Goal: Task Accomplishment & Management: Use online tool/utility

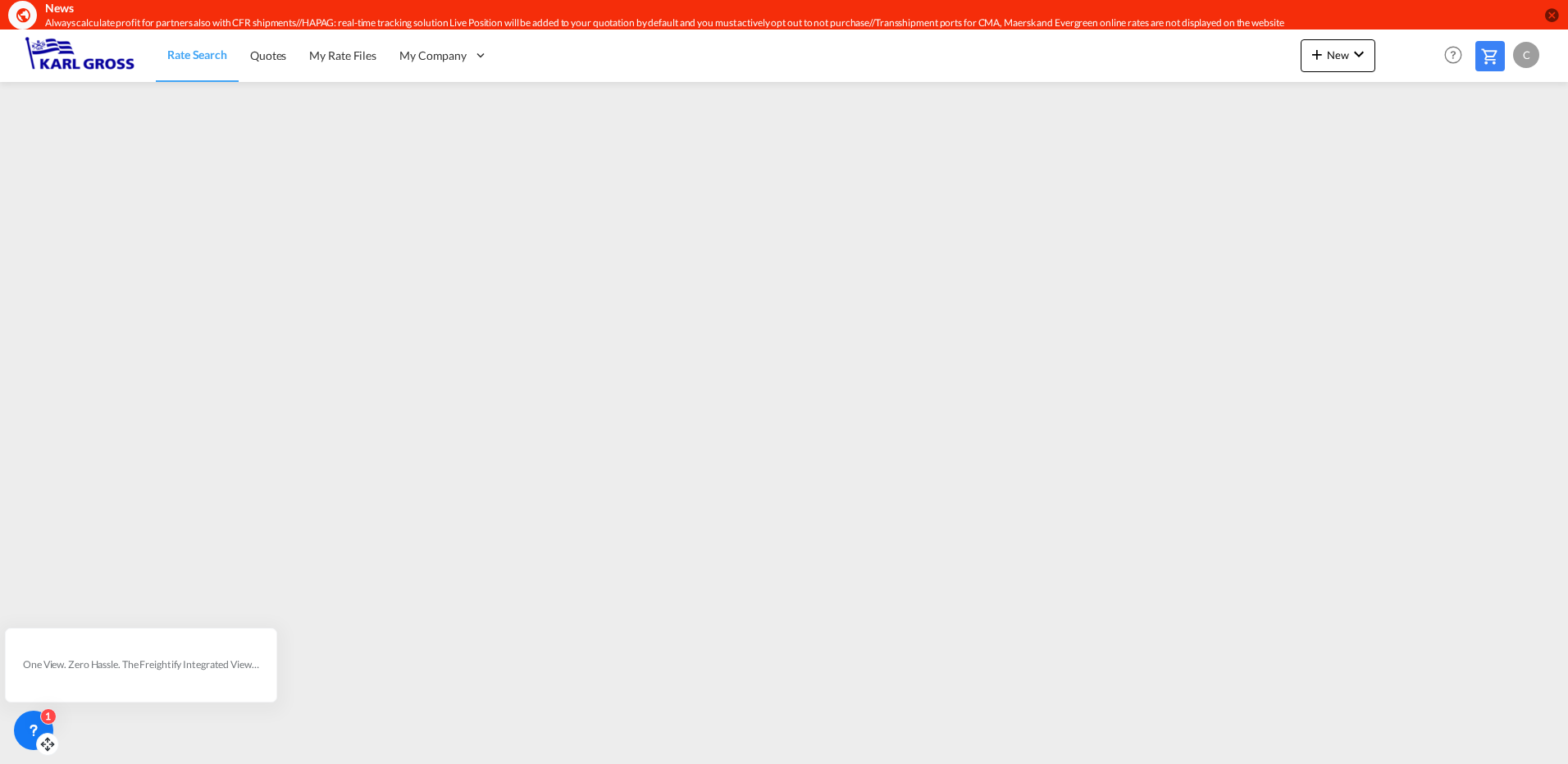
click at [33, 725] on icon at bounding box center [34, 728] width 5 height 6
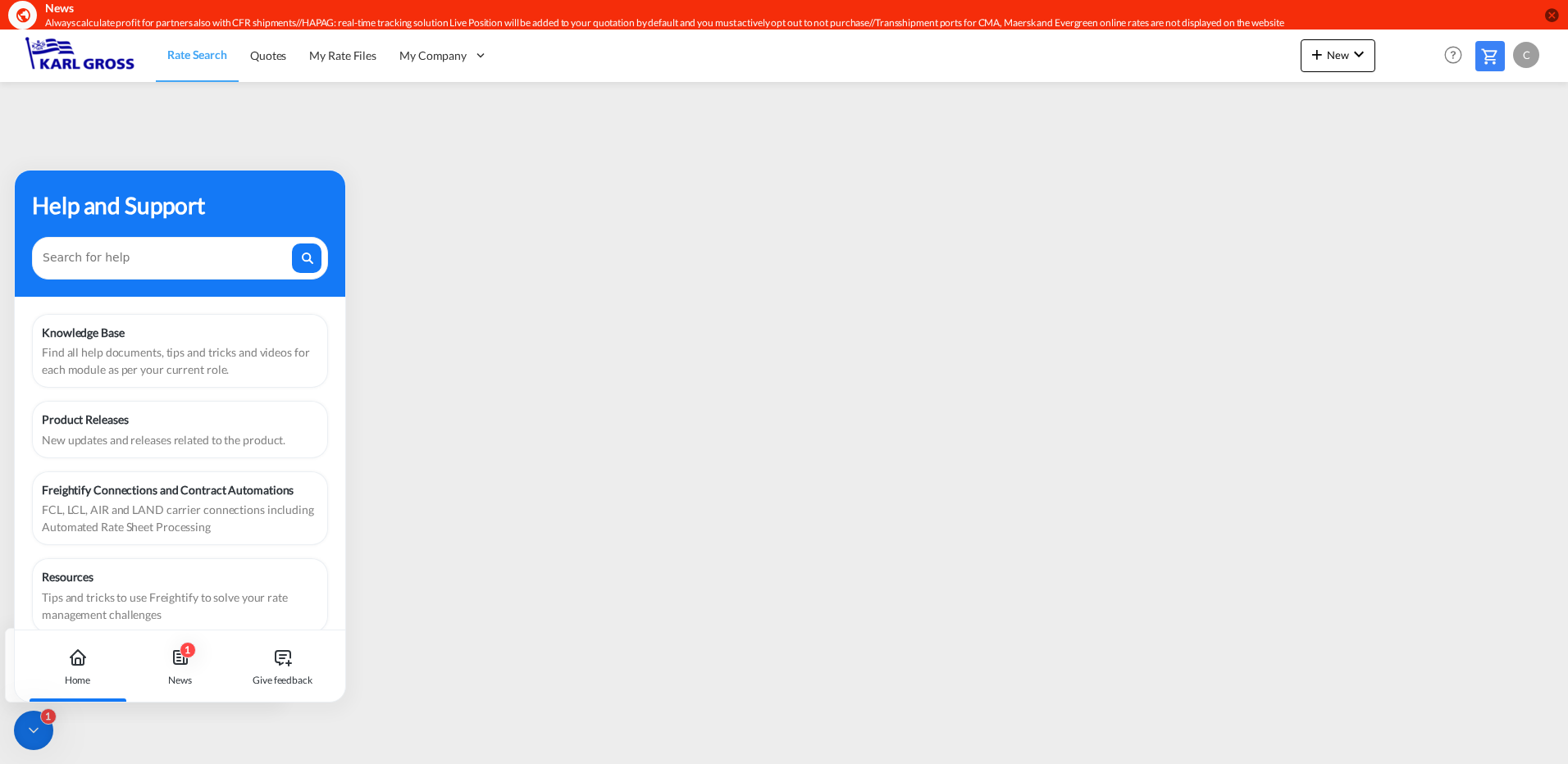
scroll to position [21, 0]
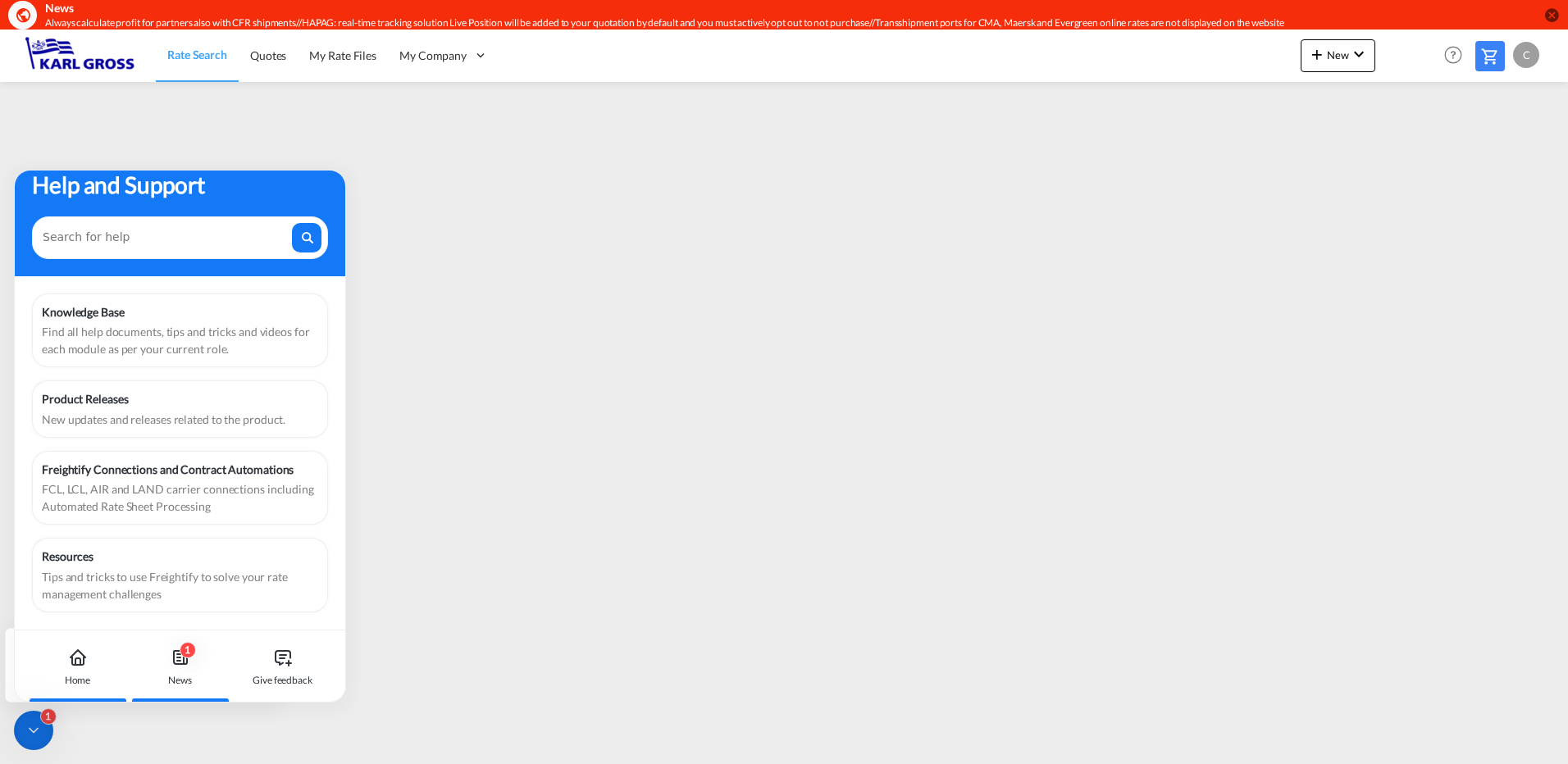
click at [199, 671] on div "1 News" at bounding box center [180, 666] width 91 height 73
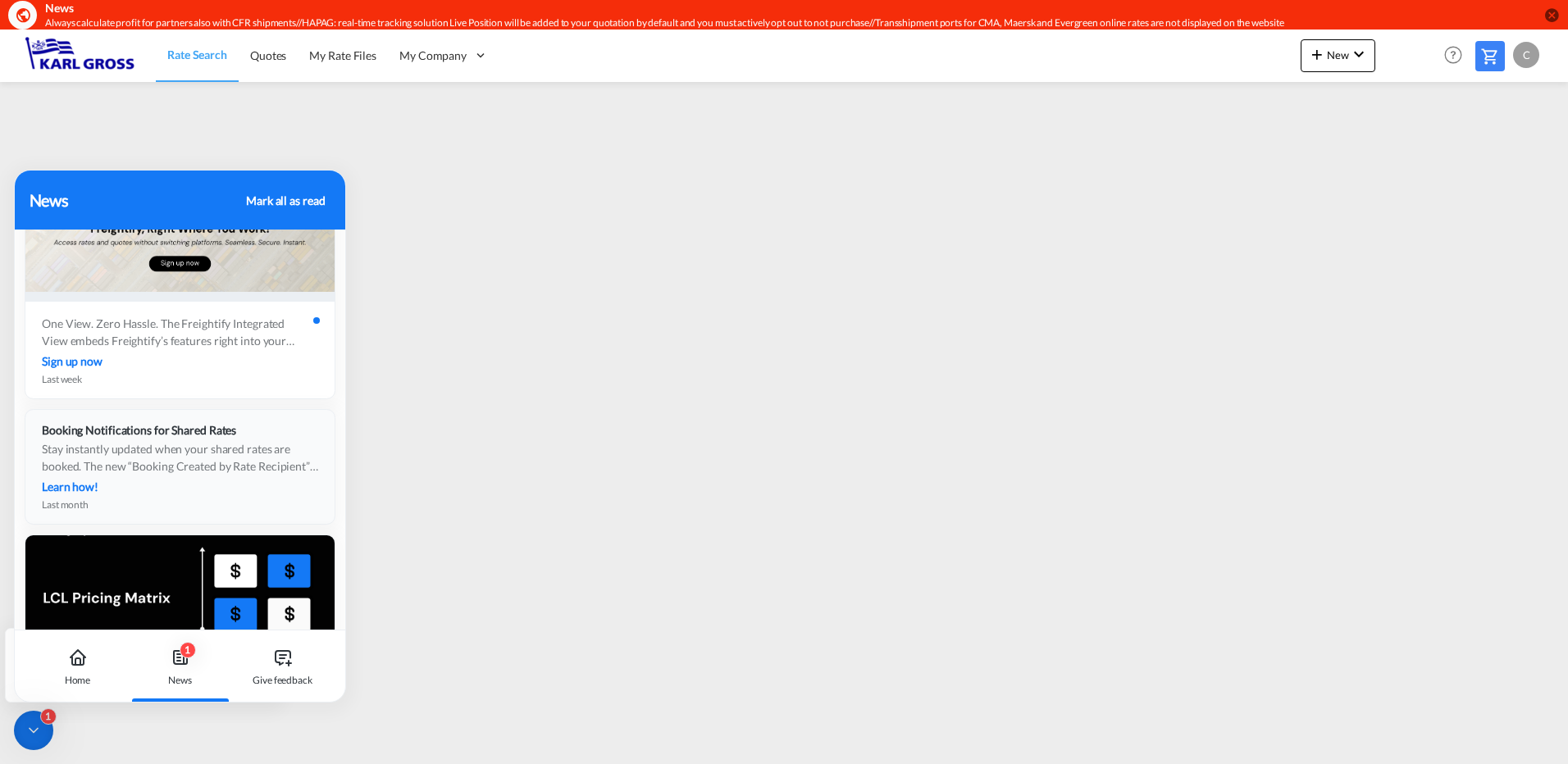
scroll to position [0, 0]
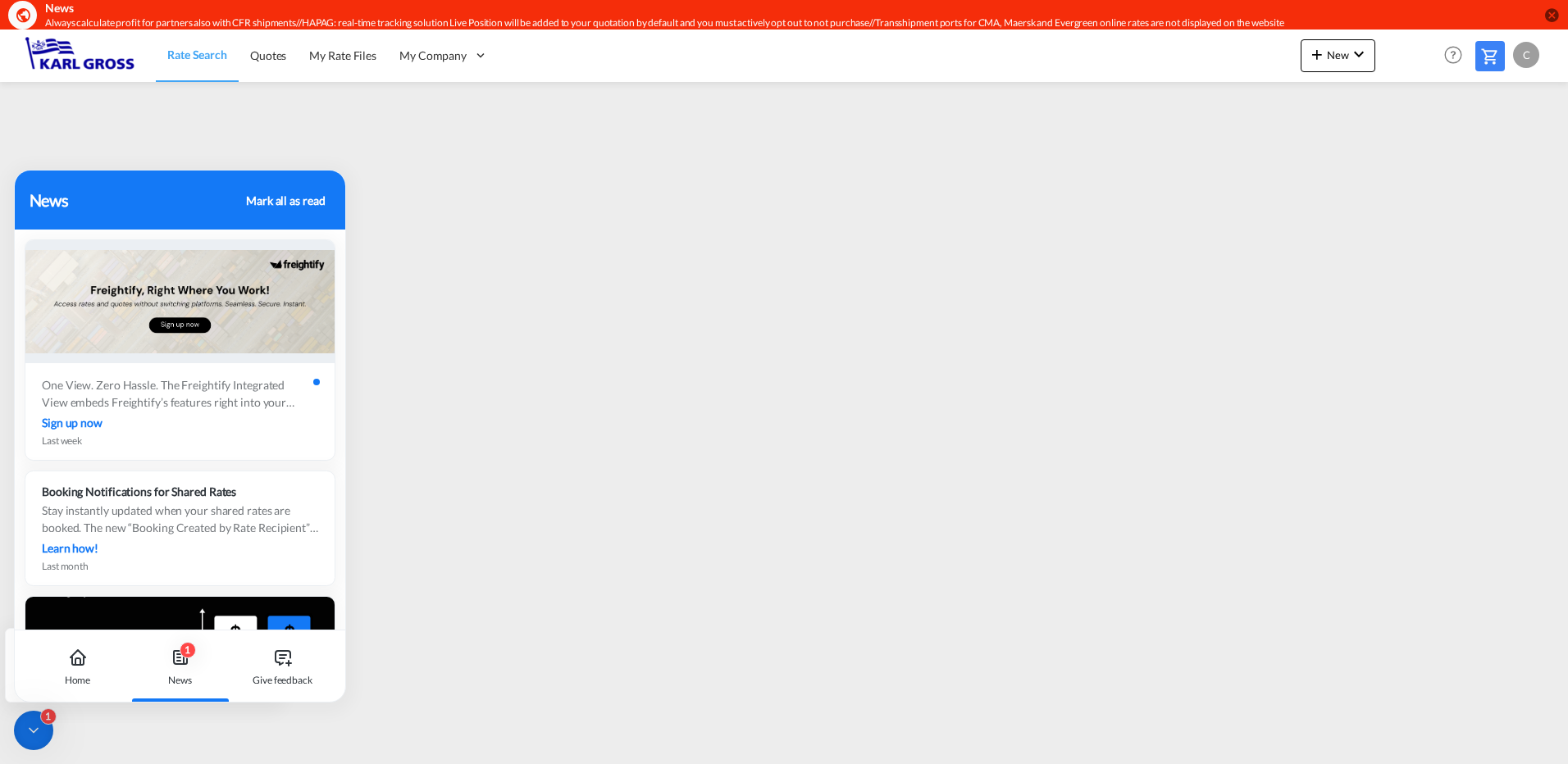
click at [291, 199] on div "Mark all as read" at bounding box center [286, 200] width 79 height 17
click at [90, 654] on div "Home" at bounding box center [78, 666] width 91 height 73
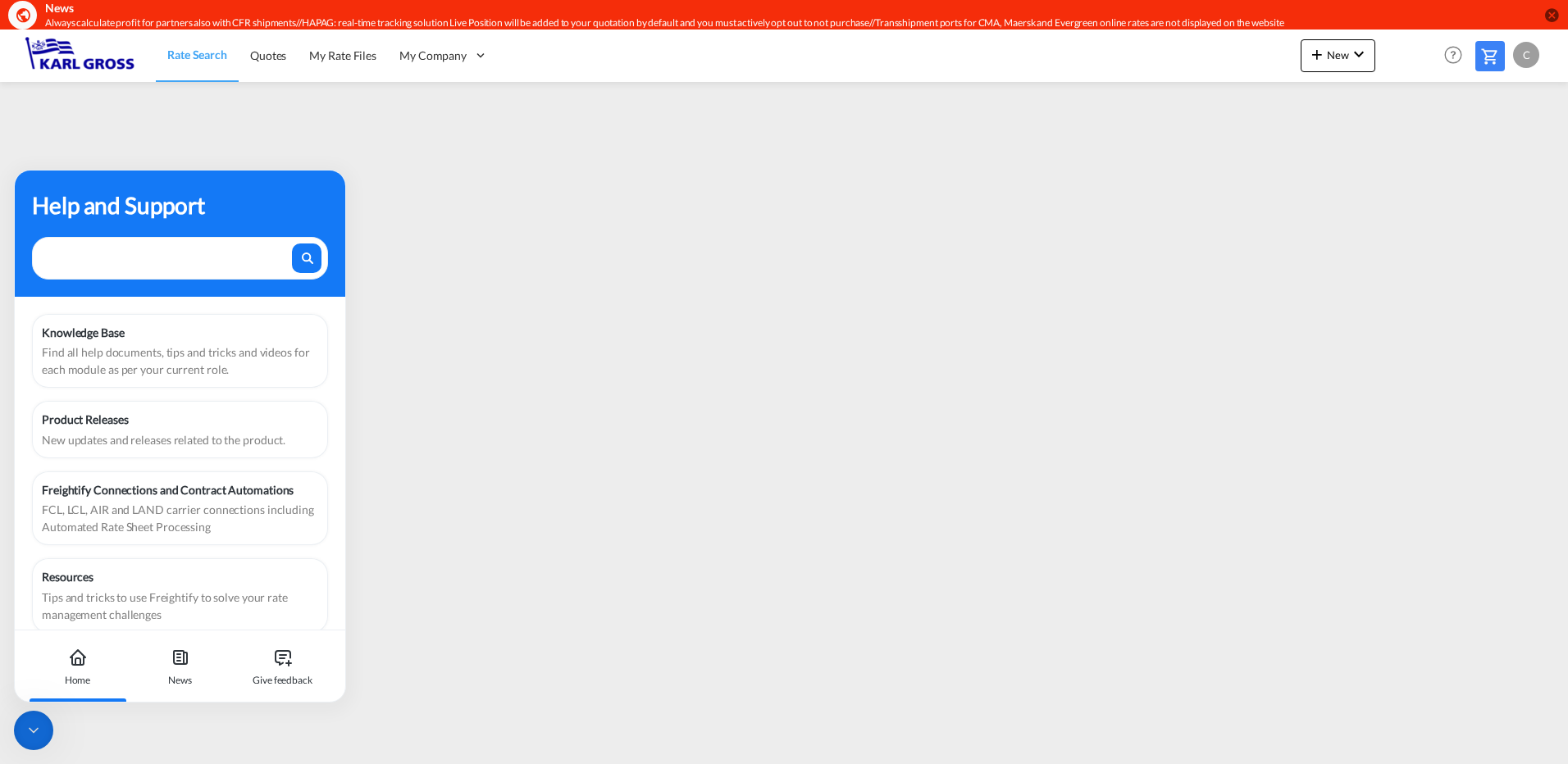
click at [82, 256] on textarea at bounding box center [166, 254] width 246 height 21
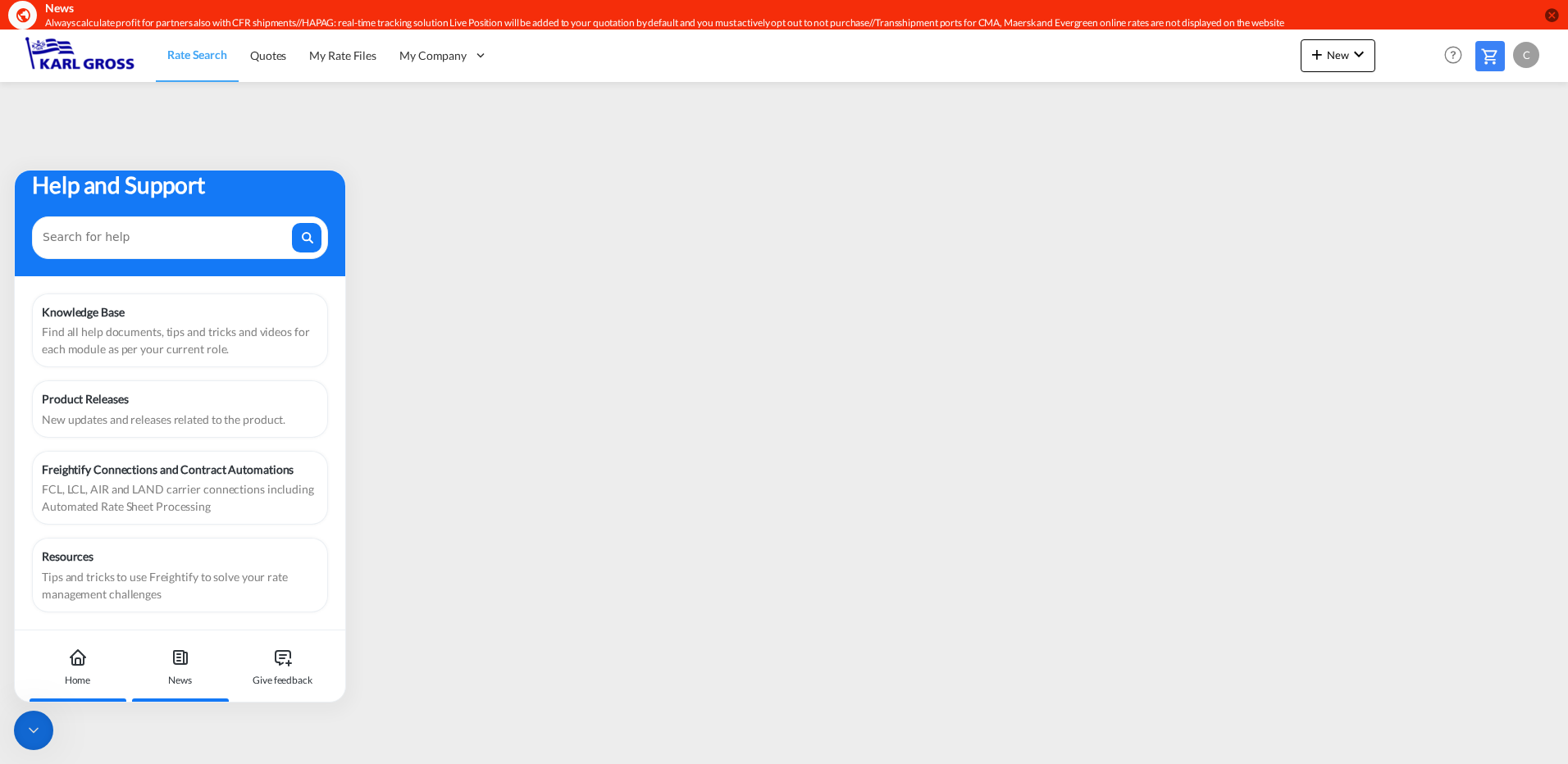
click at [163, 660] on div "News" at bounding box center [180, 666] width 91 height 73
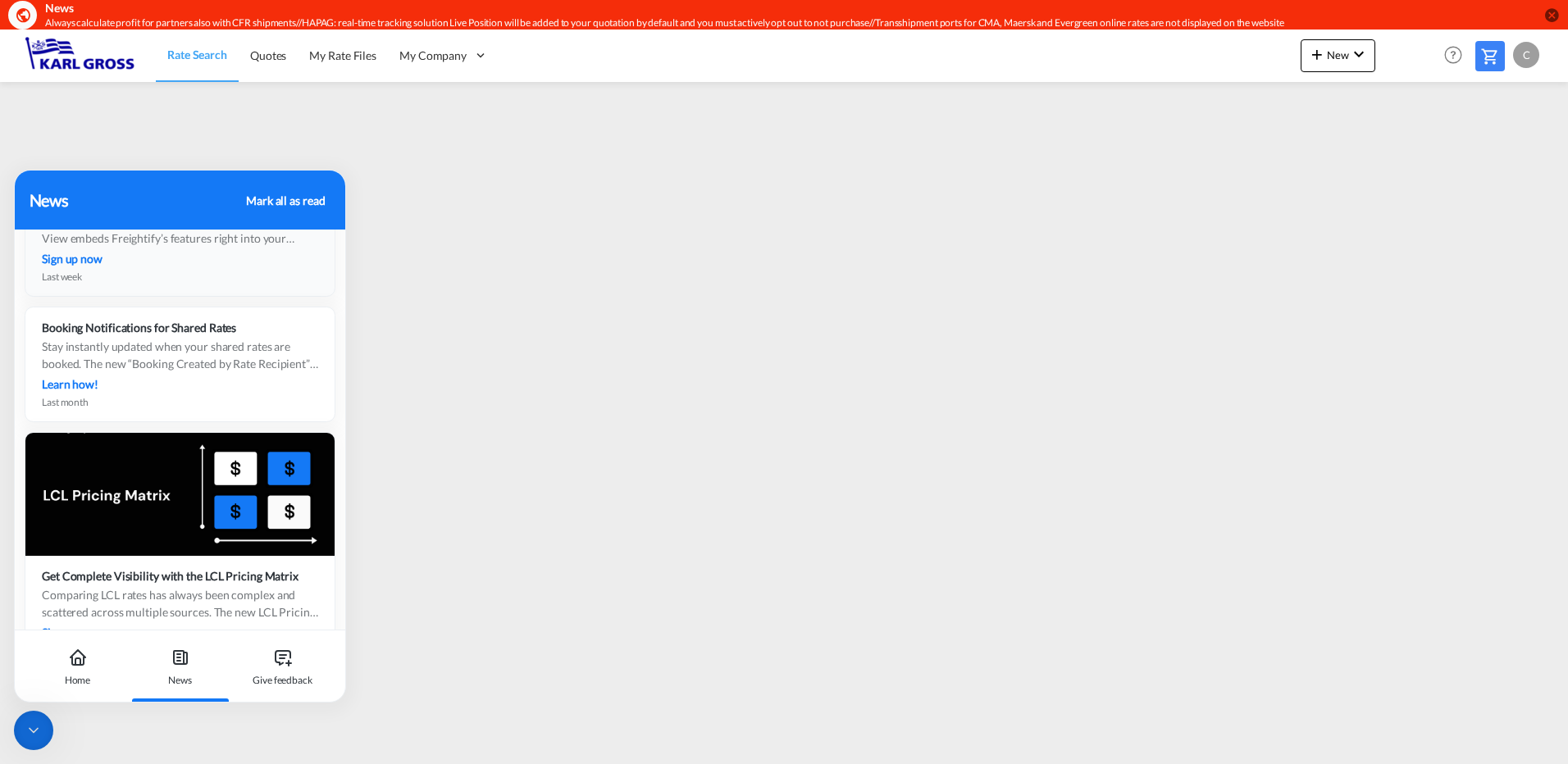
scroll to position [0, 0]
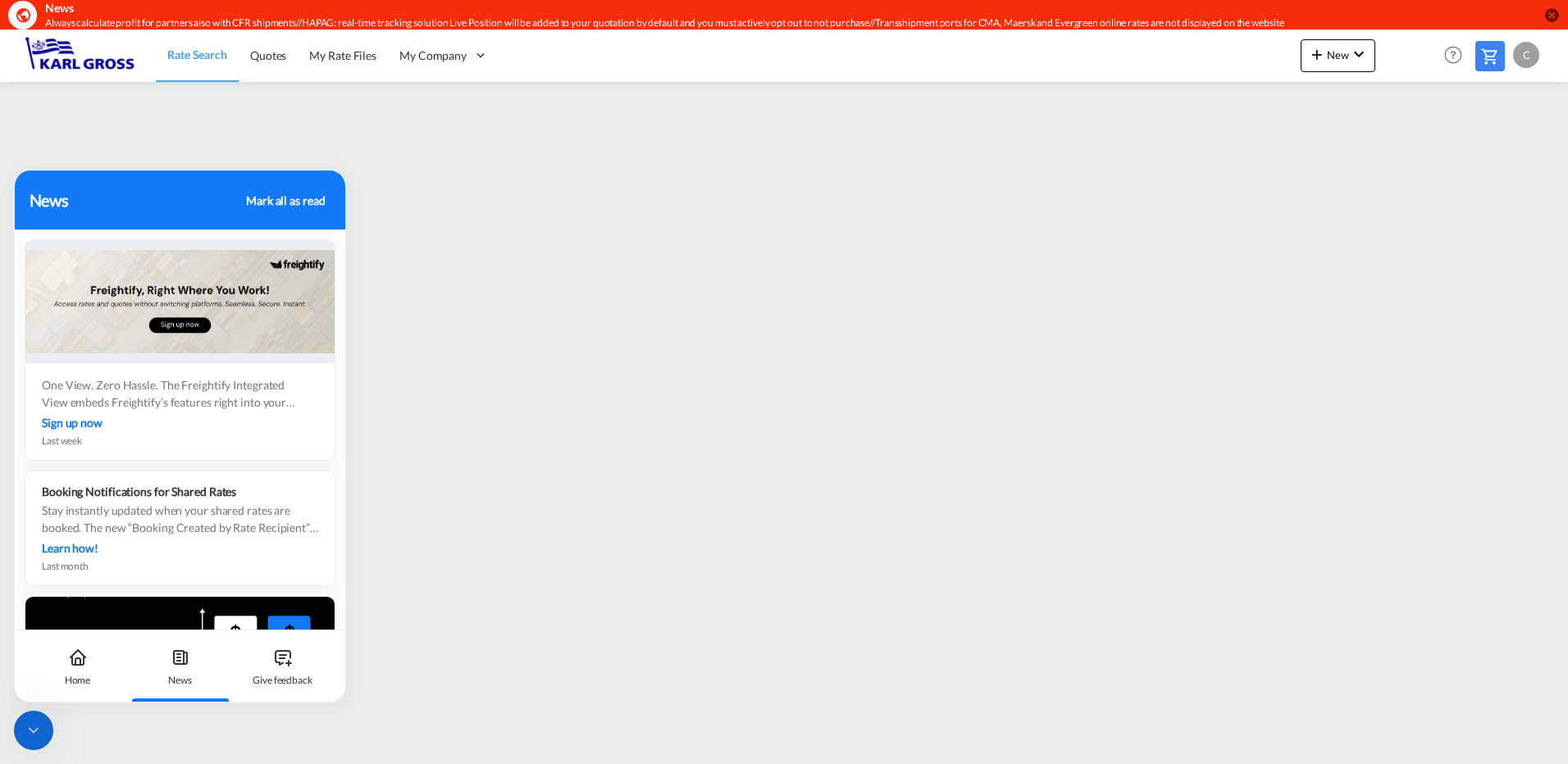
click at [293, 197] on div "Mark all as read" at bounding box center [286, 200] width 79 height 17
click at [291, 199] on div "Mark all as read" at bounding box center [286, 200] width 79 height 17
click at [71, 675] on div "Home" at bounding box center [77, 680] width 26 height 14
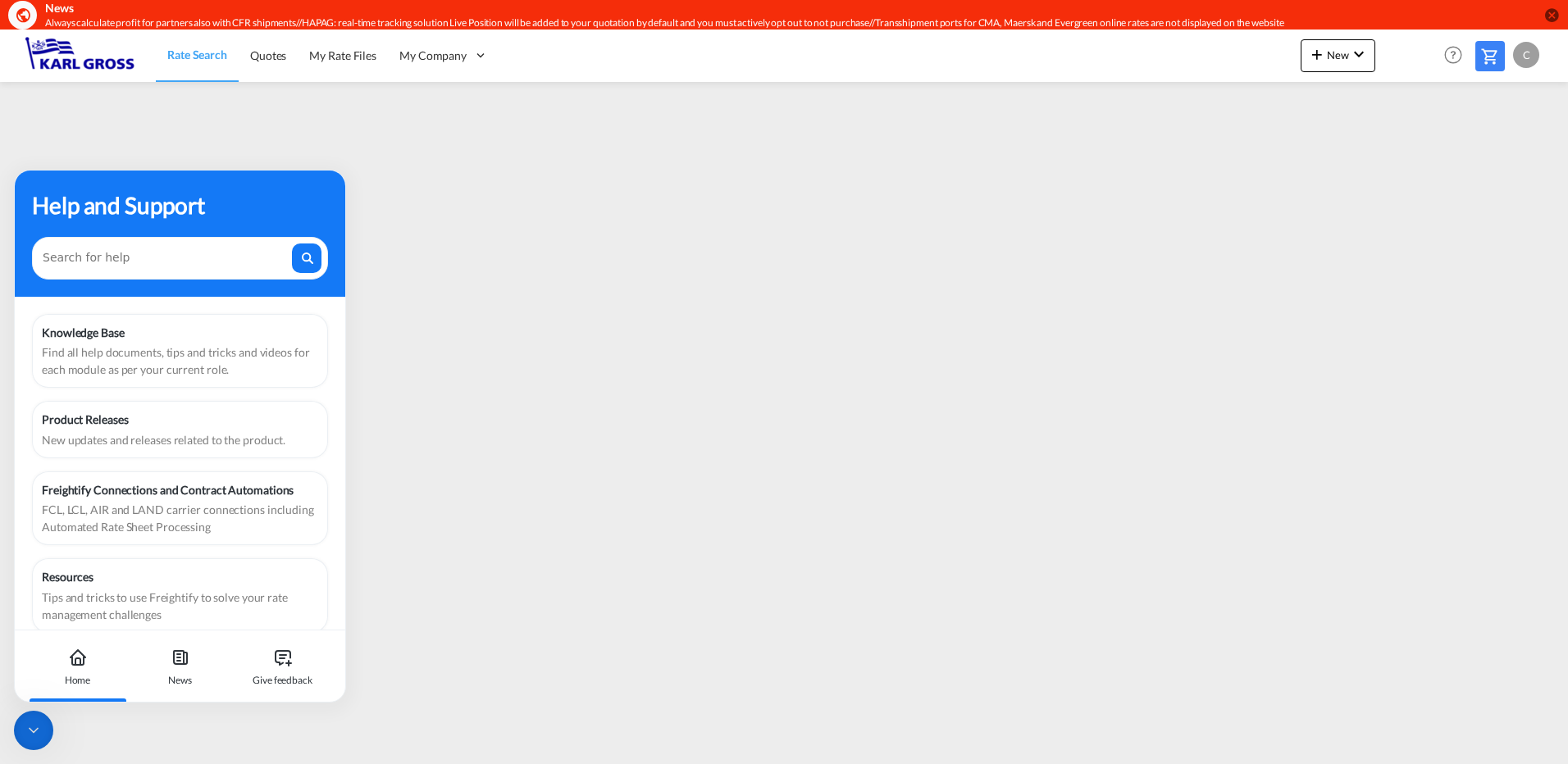
click at [40, 734] on icon at bounding box center [33, 730] width 16 height 16
